Goal: Task Accomplishment & Management: Use online tool/utility

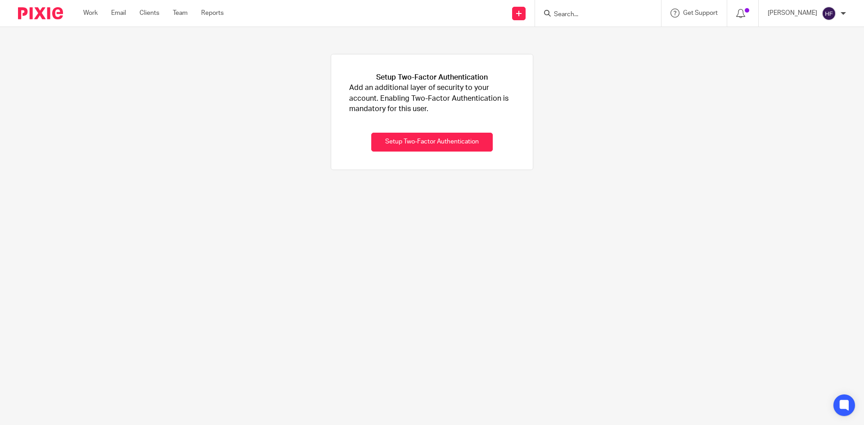
click at [593, 14] on input "Search" at bounding box center [593, 15] width 81 height 8
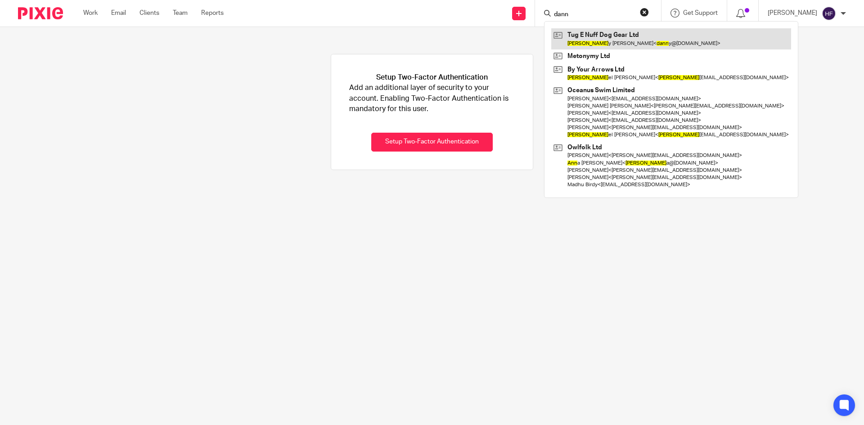
type input "dann"
click at [635, 41] on link at bounding box center [671, 38] width 240 height 21
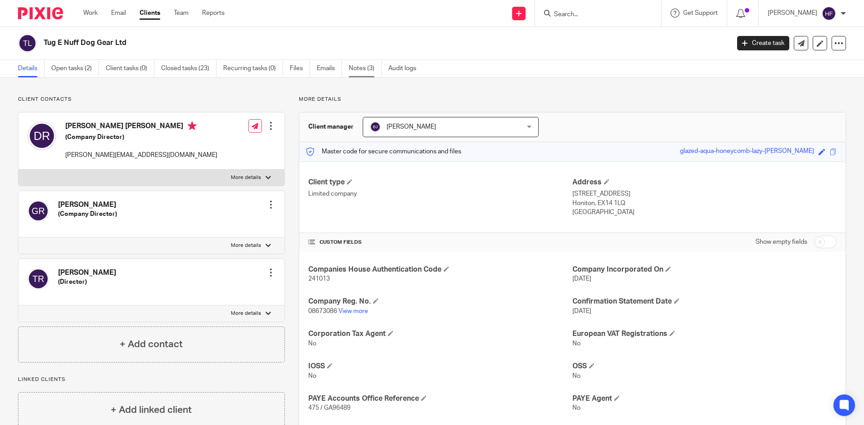
click at [358, 72] on link "Notes (3)" at bounding box center [365, 69] width 33 height 18
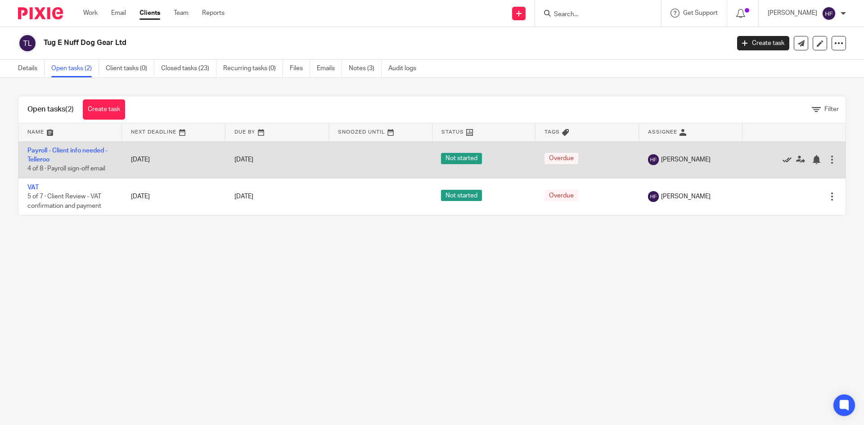
click at [783, 160] on icon at bounding box center [787, 159] width 9 height 9
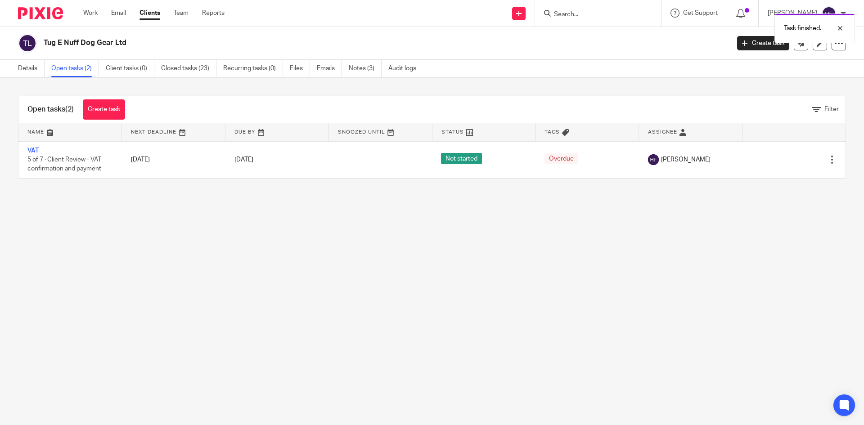
click at [246, 251] on main "Tug E Nuff Dog Gear Ltd Create task Update from Companies House Export data Mer…" at bounding box center [432, 212] width 864 height 425
click at [109, 106] on link "Create task" at bounding box center [104, 109] width 42 height 20
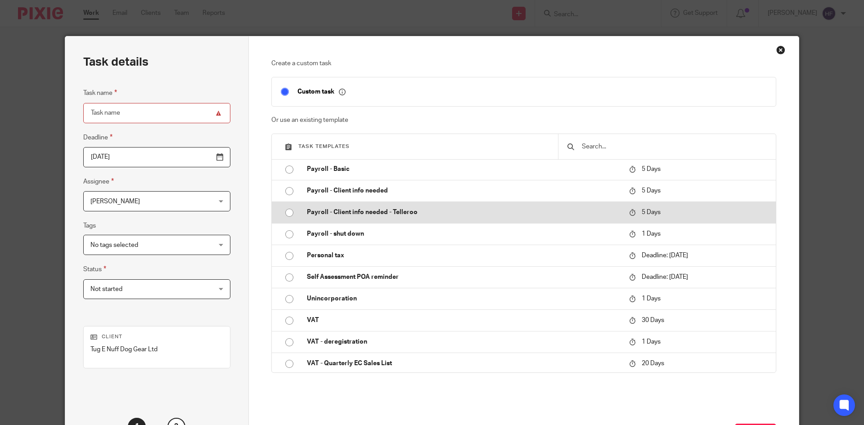
click at [355, 211] on p "Payroll - Client info needed - Telleroo" at bounding box center [463, 212] width 313 height 9
type input "2025-08-31"
type input "Payroll - Client info needed - Telleroo"
checkbox input "false"
radio input "true"
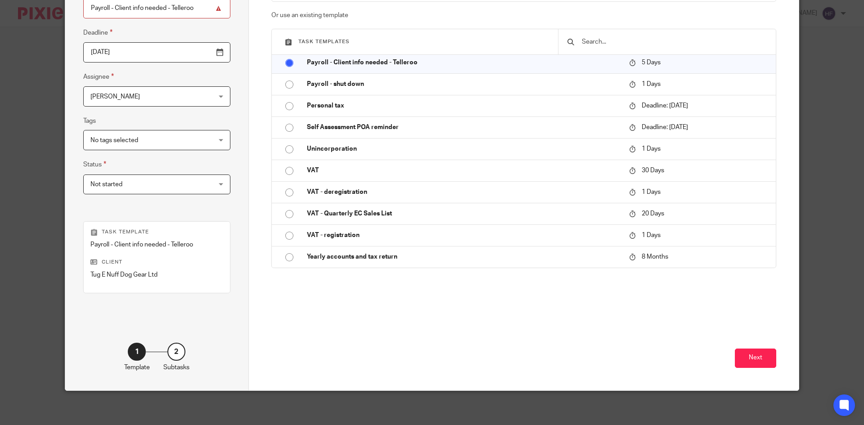
scroll to position [107, 0]
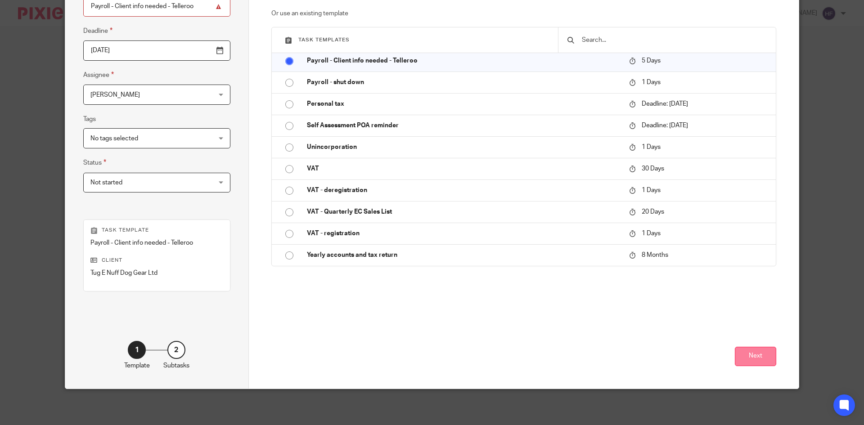
click at [747, 352] on button "Next" at bounding box center [755, 356] width 41 height 19
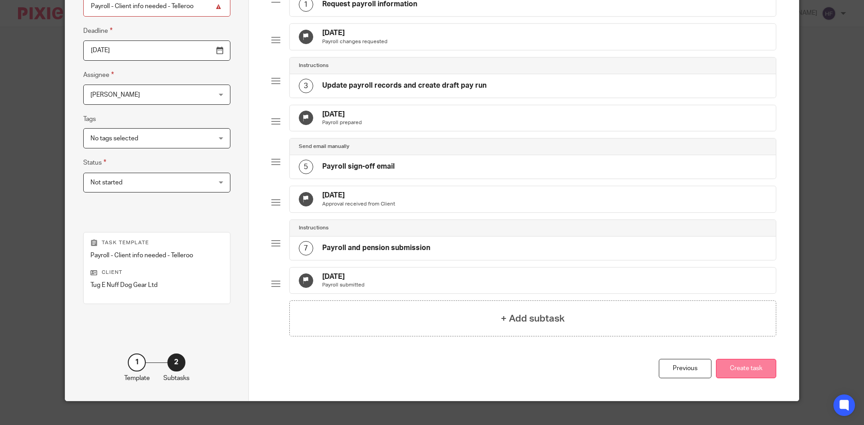
click at [750, 378] on button "Create task" at bounding box center [746, 368] width 60 height 19
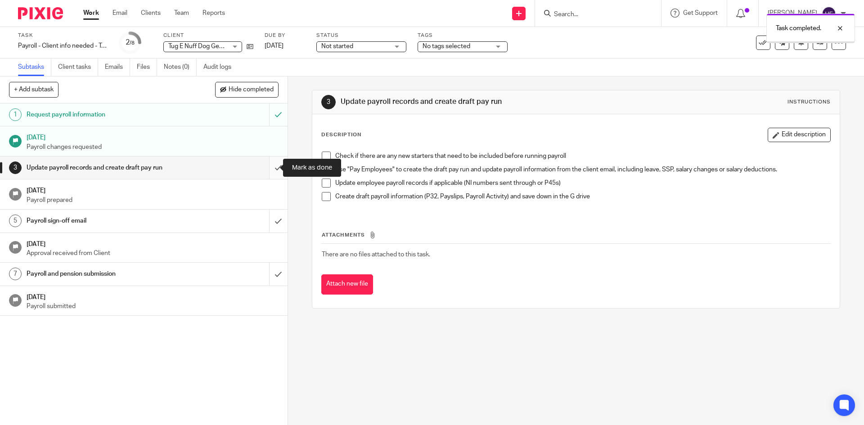
click at [268, 164] on input "submit" at bounding box center [144, 168] width 288 height 23
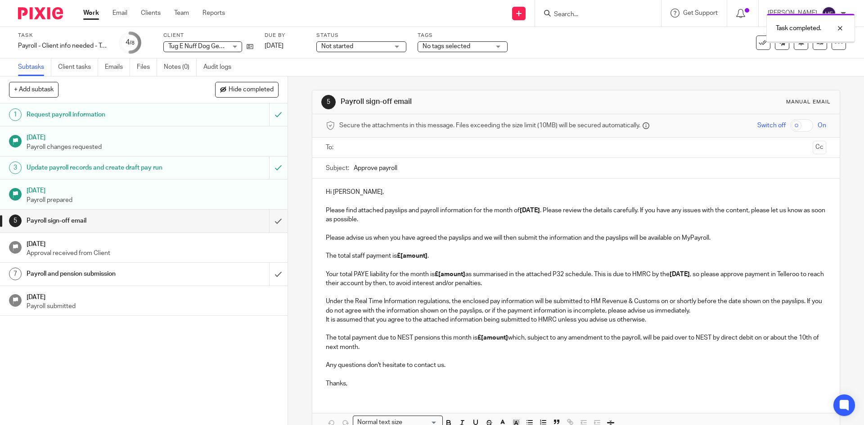
click at [433, 168] on input "Approve payroll" at bounding box center [590, 168] width 472 height 20
type input "Approve payroll - [DATE]"
drag, startPoint x: 428, startPoint y: 221, endPoint x: 486, endPoint y: 245, distance: 63.8
click at [428, 221] on p "Hi [PERSON_NAME], Please find attached payslips and payroll information for the…" at bounding box center [576, 206] width 500 height 36
drag, startPoint x: 725, startPoint y: 237, endPoint x: 649, endPoint y: 242, distance: 75.8
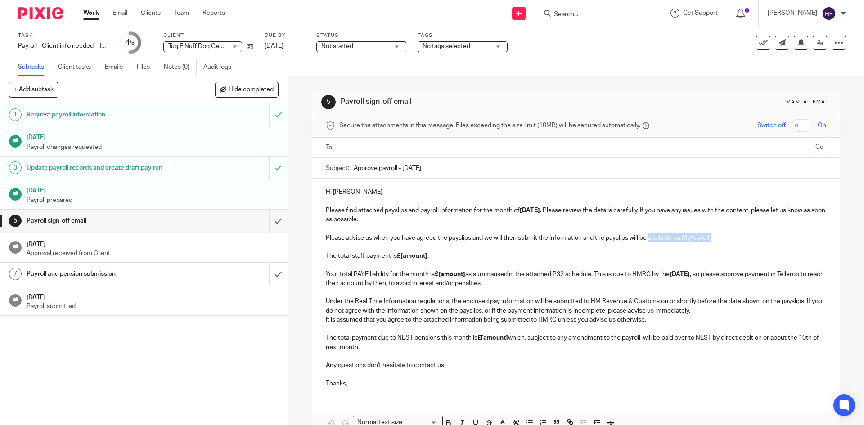
click at [649, 242] on p "Please advise us when you have agreed the payslips and we will then submit the …" at bounding box center [576, 261] width 500 height 55
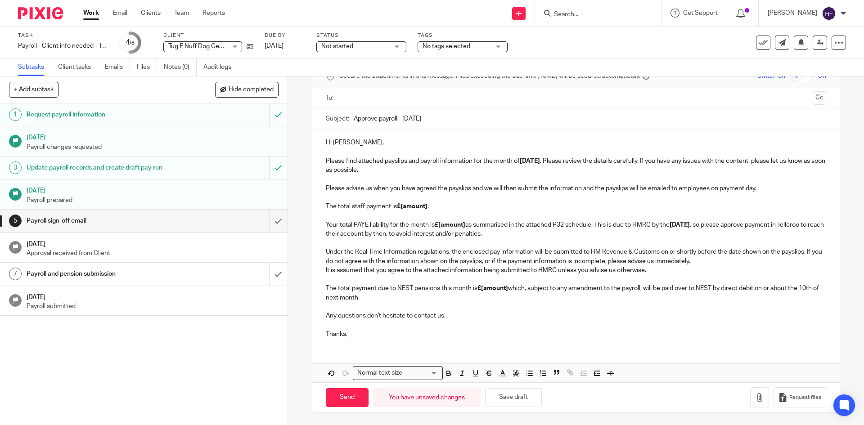
scroll to position [50, 0]
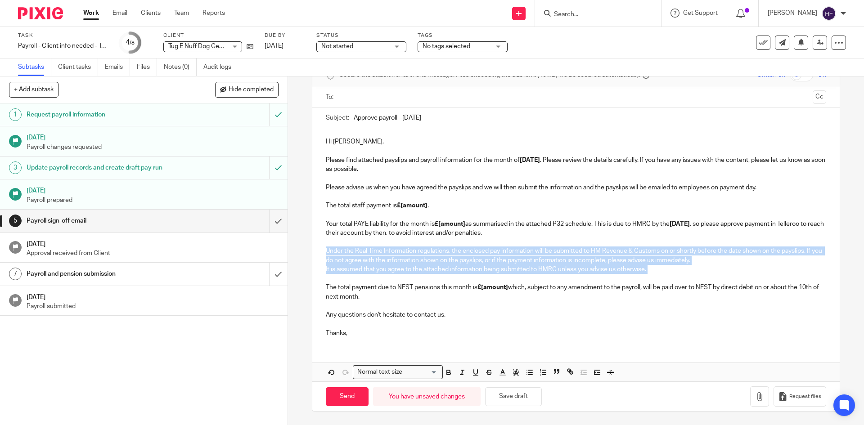
drag, startPoint x: 663, startPoint y: 276, endPoint x: 320, endPoint y: 252, distance: 343.7
click at [320, 252] on div "Hi [PERSON_NAME], Please find attached payslips and payroll information for the…" at bounding box center [575, 236] width 527 height 216
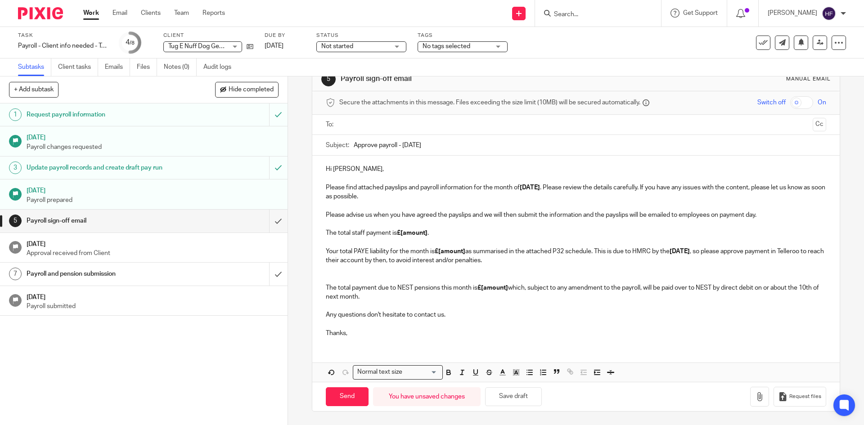
scroll to position [14, 0]
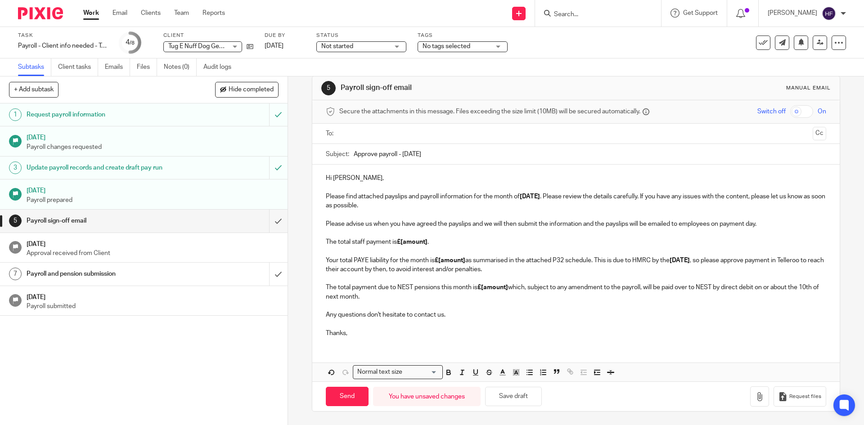
click at [453, 238] on p "Please advise us when you have agreed the payslips and we will then submit the …" at bounding box center [576, 247] width 500 height 55
drag, startPoint x: 400, startPoint y: 244, endPoint x: 428, endPoint y: 243, distance: 27.5
click at [428, 243] on p "Please advise us when you have agreed the payslips and we will then submit the …" at bounding box center [576, 247] width 500 height 55
drag, startPoint x: 464, startPoint y: 261, endPoint x: 437, endPoint y: 263, distance: 27.1
click at [437, 263] on strong "£[amount]" at bounding box center [450, 260] width 31 height 6
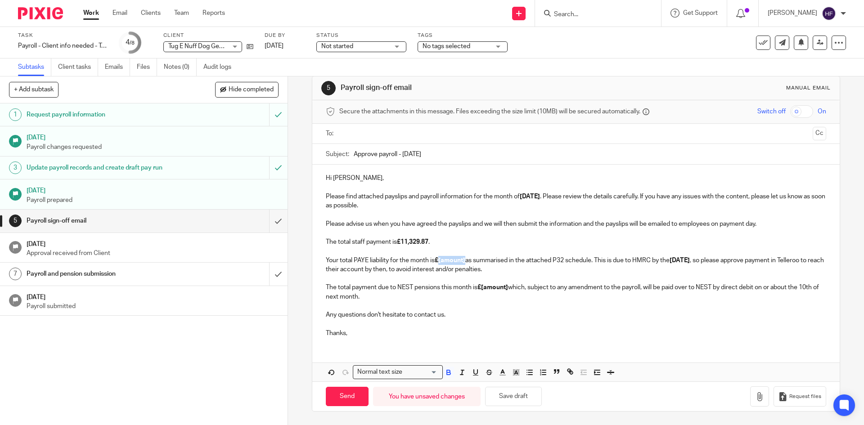
click at [459, 260] on strong "£[amount]" at bounding box center [450, 260] width 31 height 6
drag, startPoint x: 465, startPoint y: 260, endPoint x: 438, endPoint y: 261, distance: 26.6
click at [438, 261] on p "Please advise us when you have agreed the payslips and we will then submit the …" at bounding box center [576, 247] width 500 height 55
drag, startPoint x: 481, startPoint y: 288, endPoint x: 507, endPoint y: 288, distance: 26.6
click at [507, 288] on strong "£[amount]" at bounding box center [492, 287] width 31 height 6
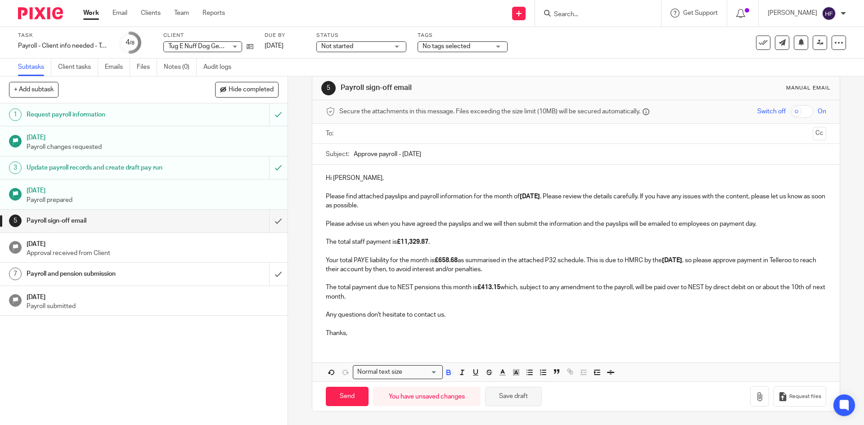
click at [513, 400] on button "Save draft" at bounding box center [513, 396] width 57 height 19
click at [484, 206] on p "Hi [PERSON_NAME], Please find attached payslips and payroll information for the…" at bounding box center [576, 192] width 500 height 36
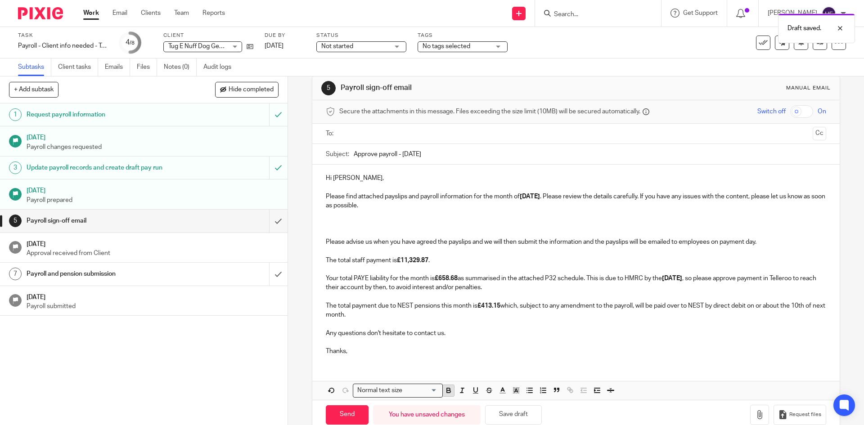
click at [450, 393] on icon "button" at bounding box center [449, 391] width 8 height 8
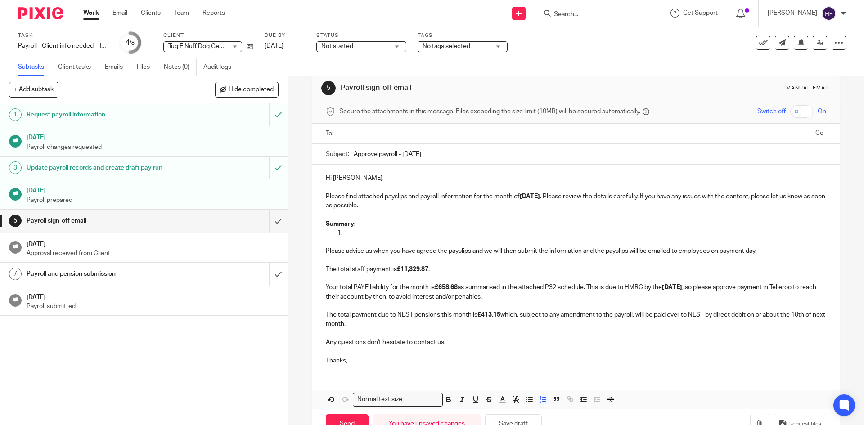
click at [348, 230] on p at bounding box center [585, 233] width 482 height 9
click at [357, 231] on p at bounding box center [585, 233] width 482 height 9
drag, startPoint x: 507, startPoint y: 234, endPoint x: 460, endPoint y: 236, distance: 46.9
click at [460, 236] on p "We have added 7 hours' Bank Holiday pay to [PERSON_NAME] payslip and deducted 2…" at bounding box center [585, 233] width 482 height 9
click at [624, 230] on p "We have added 7 hours' Bank Holiday pay to and deducted 2 hours of unpaid leave…" at bounding box center [585, 233] width 482 height 9
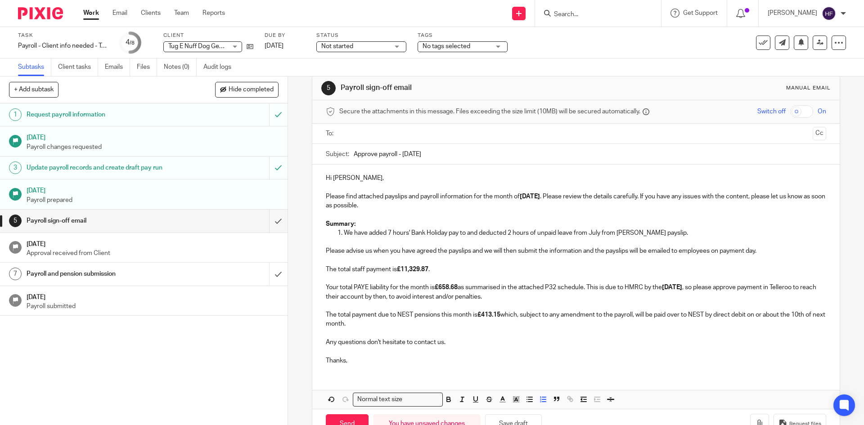
click at [671, 230] on p "We have added 7 hours' Bank Holiday pay to and deducted 2 hours of unpaid leave…" at bounding box center [585, 233] width 482 height 9
click at [666, 231] on p "We have added 7 hours' Bank Holiday pay to and deducted 2 hours of unpaid leave…" at bounding box center [585, 233] width 482 height 9
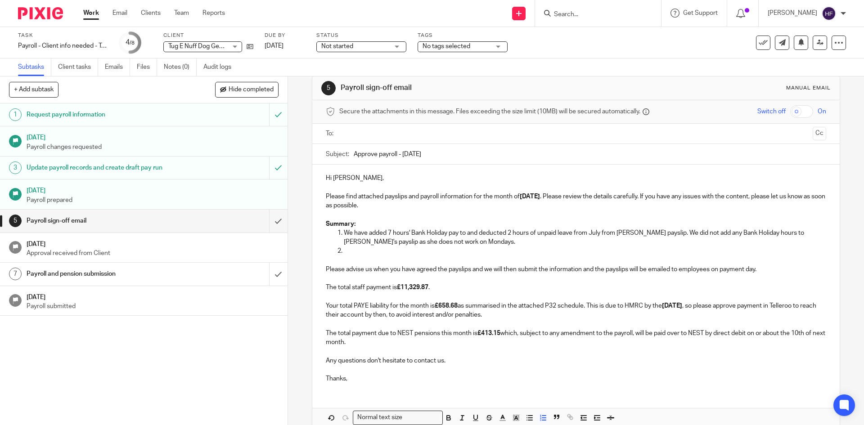
drag, startPoint x: 357, startPoint y: 251, endPoint x: 459, endPoint y: 266, distance: 102.7
click at [357, 251] on p at bounding box center [585, 251] width 482 height 9
click at [392, 251] on p at bounding box center [585, 251] width 482 height 9
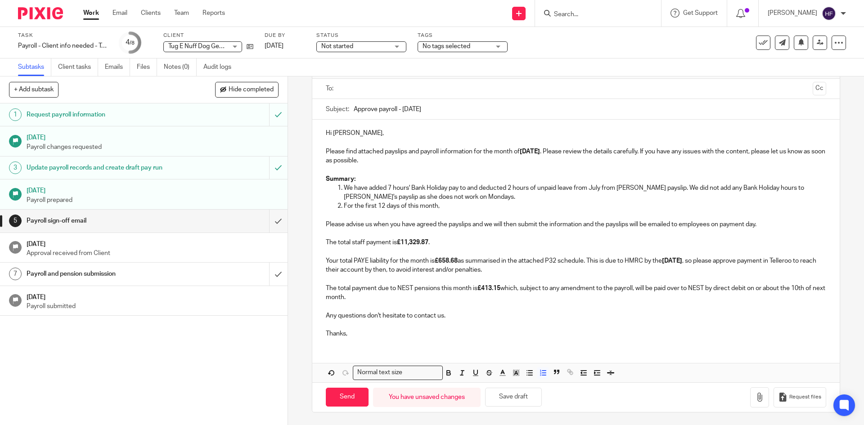
click at [440, 204] on p "For the first 12 days of this month," at bounding box center [585, 206] width 482 height 9
drag, startPoint x: 444, startPoint y: 203, endPoint x: 343, endPoint y: 204, distance: 101.3
click at [344, 204] on p "For the first 12 days of this month," at bounding box center [585, 206] width 482 height 9
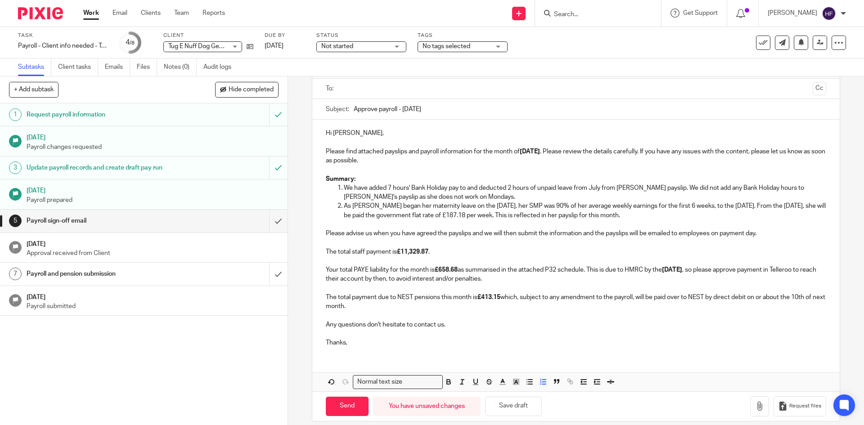
click at [516, 205] on p "As [PERSON_NAME] began her maternity leave on the [DATE], her SMP was 90% of he…" at bounding box center [585, 211] width 482 height 18
click at [513, 410] on button "Save draft" at bounding box center [513, 406] width 57 height 19
click at [658, 220] on p at bounding box center [576, 224] width 500 height 9
click at [654, 216] on p "As [PERSON_NAME] began her maternity leave on the [DATE], her SMP was 90% of he…" at bounding box center [585, 211] width 482 height 18
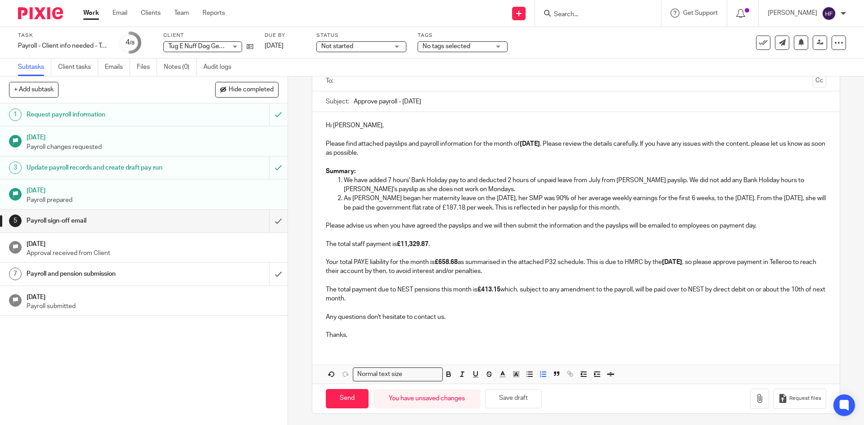
scroll to position [69, 0]
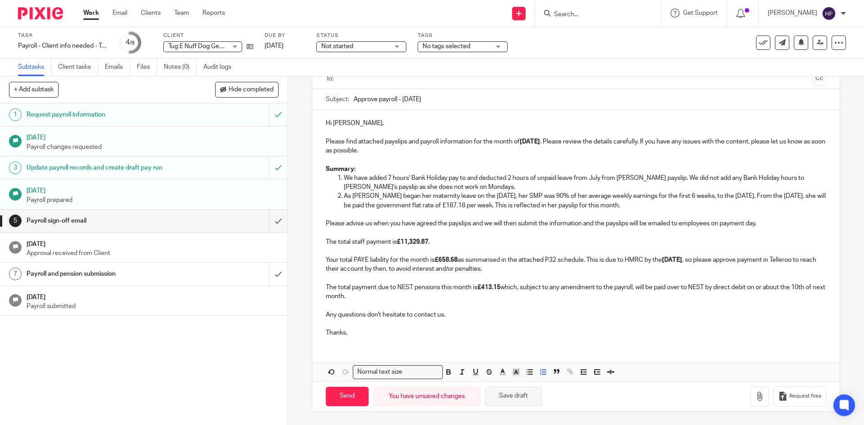
click at [510, 397] on button "Save draft" at bounding box center [513, 396] width 57 height 19
drag, startPoint x: 588, startPoint y: 180, endPoint x: 574, endPoint y: 180, distance: 14.0
click at [574, 180] on p "We have added 7 hours' Bank Holiday pay to and deducted 2 hours of unpaid leave…" at bounding box center [585, 183] width 482 height 18
click at [523, 401] on button "Save draft" at bounding box center [513, 396] width 57 height 19
click at [515, 403] on button "Save draft" at bounding box center [513, 396] width 57 height 19
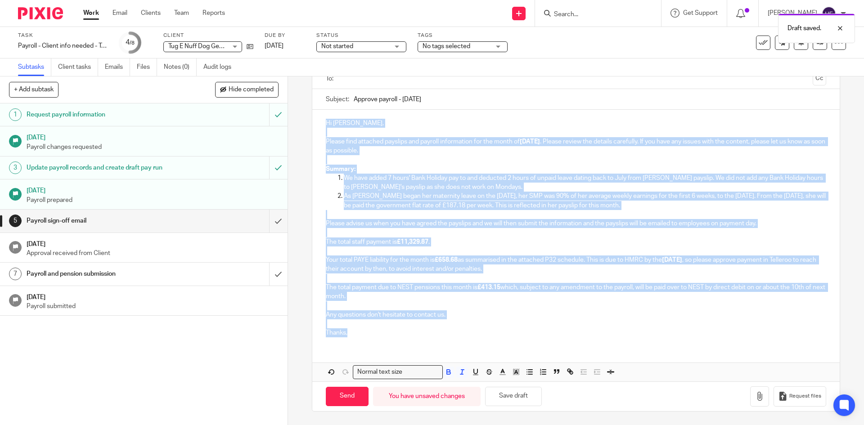
drag, startPoint x: 361, startPoint y: 332, endPoint x: 319, endPoint y: 123, distance: 213.0
click at [319, 123] on div "Hi [PERSON_NAME], Please find attached payslips and payroll information for the…" at bounding box center [575, 227] width 527 height 234
copy div "Lo Ipsum, Dolors amet consecte adipisci eli seddoei temporincid utl etd magna a…"
